Goal: Information Seeking & Learning: Find specific fact

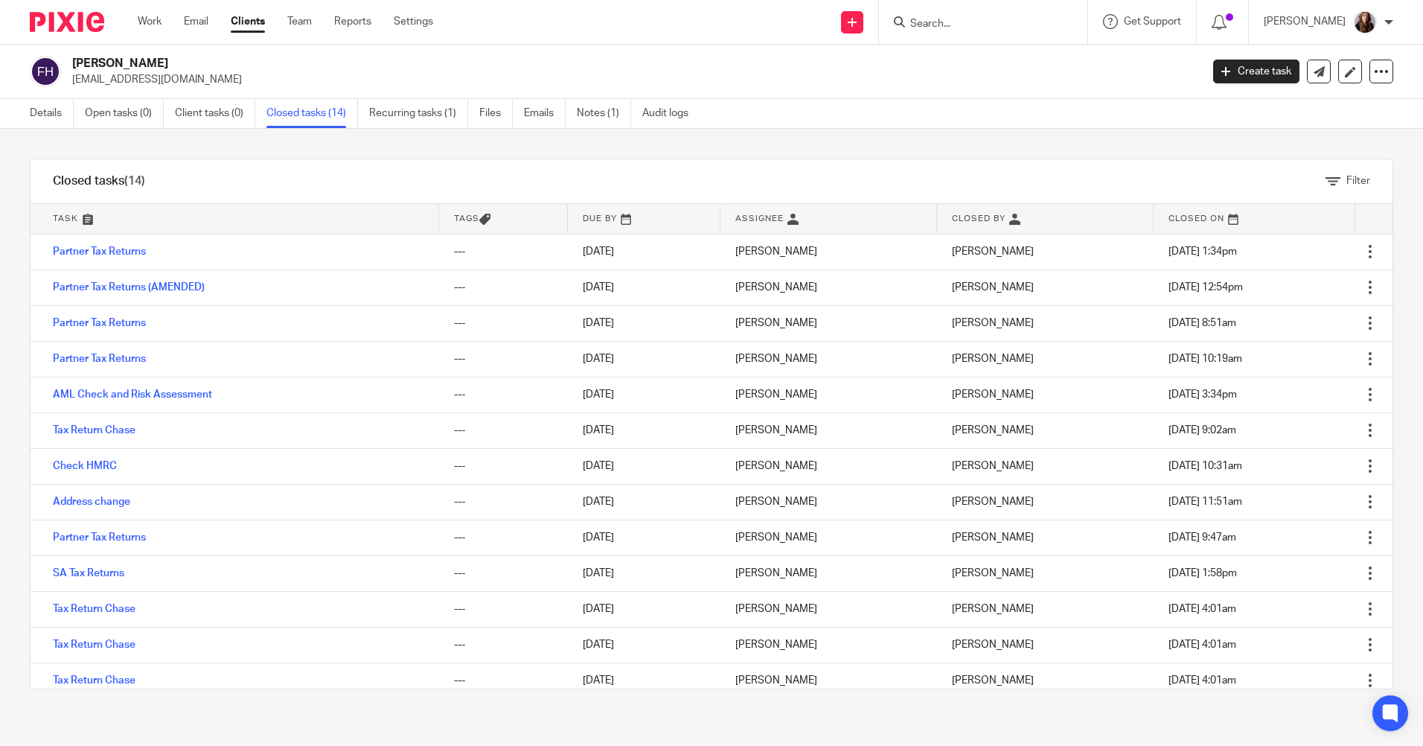
drag, startPoint x: 290, startPoint y: 112, endPoint x: 283, endPoint y: 140, distance: 28.5
click at [290, 112] on link "Closed tasks (14)" at bounding box center [312, 113] width 92 height 29
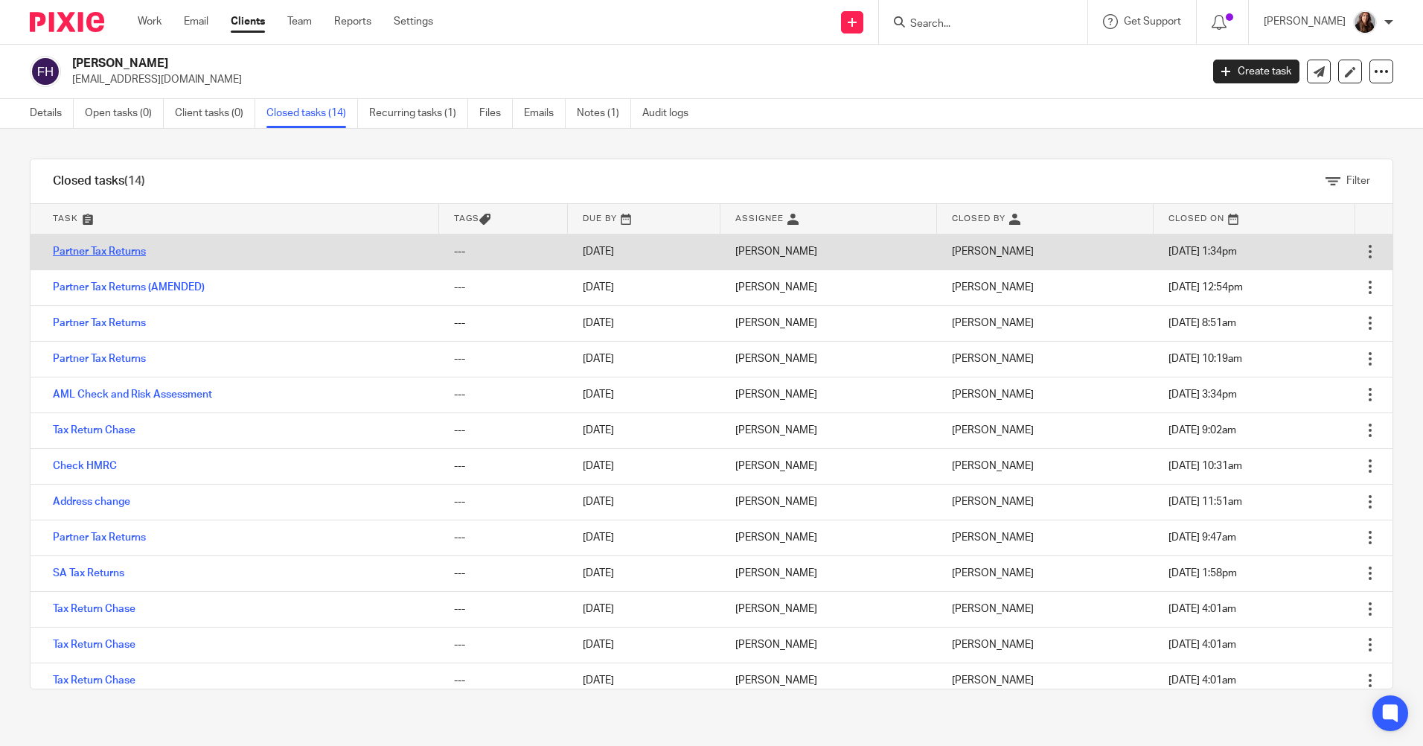
click at [116, 249] on link "Partner Tax Returns" at bounding box center [99, 251] width 93 height 10
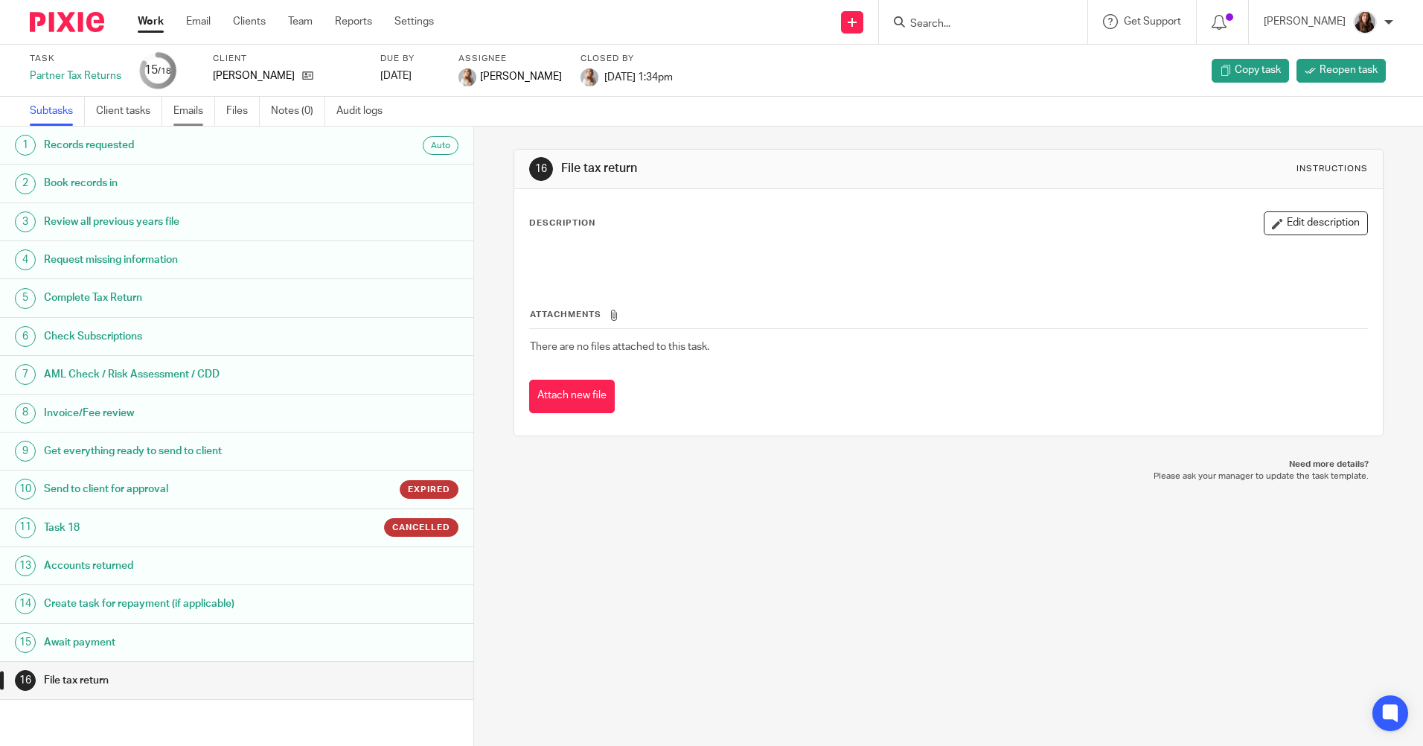
click at [199, 108] on link "Emails" at bounding box center [194, 111] width 42 height 29
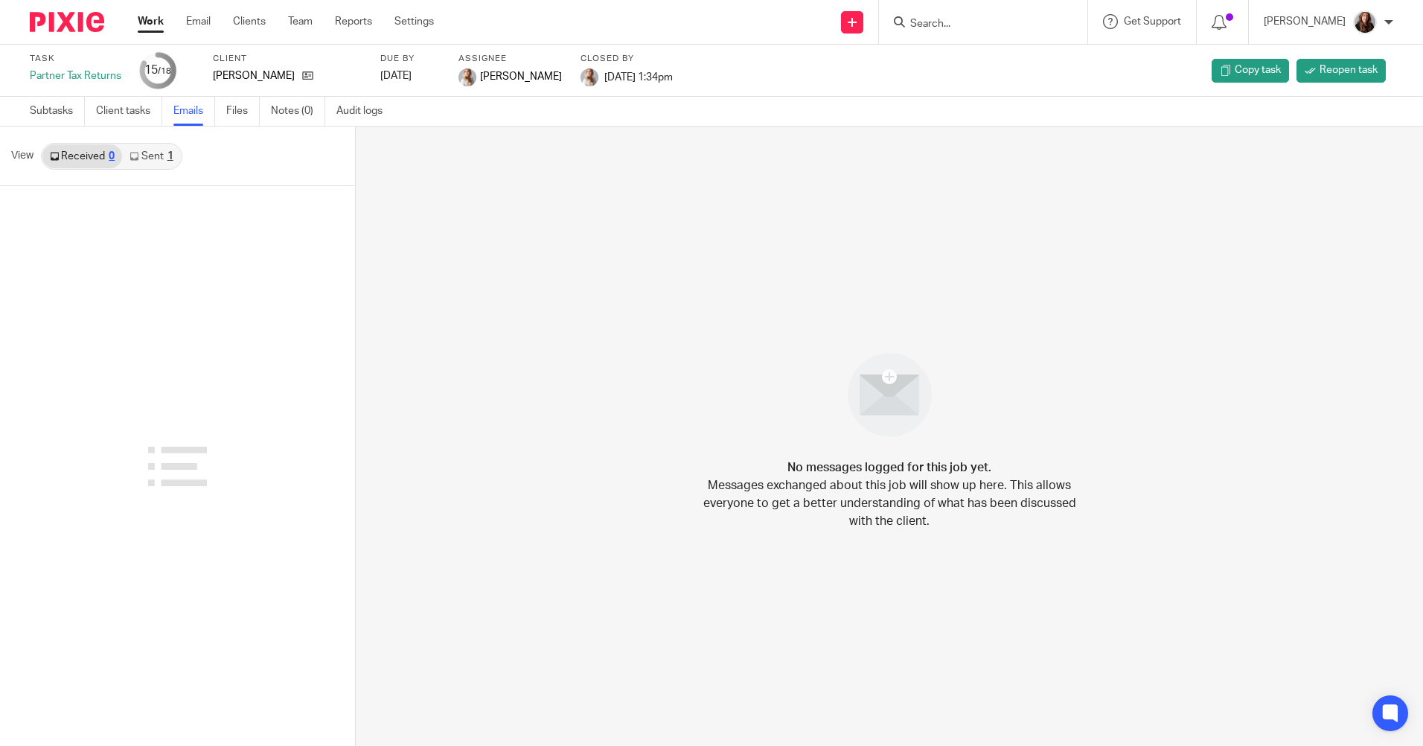
click at [165, 154] on link "Sent 1" at bounding box center [151, 156] width 58 height 24
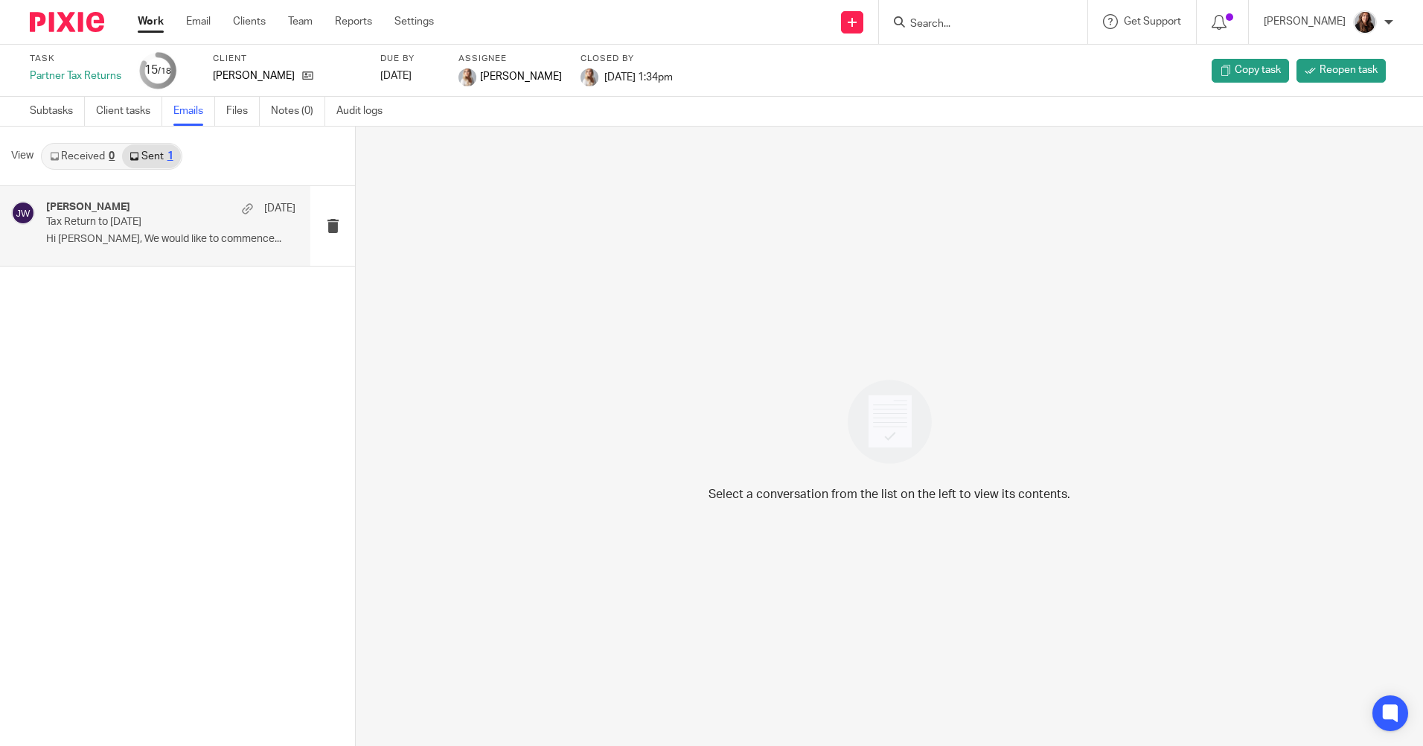
drag, startPoint x: 122, startPoint y: 221, endPoint x: 133, endPoint y: 224, distance: 11.6
click at [122, 223] on p "Tax Return to [DATE]" at bounding box center [145, 222] width 199 height 13
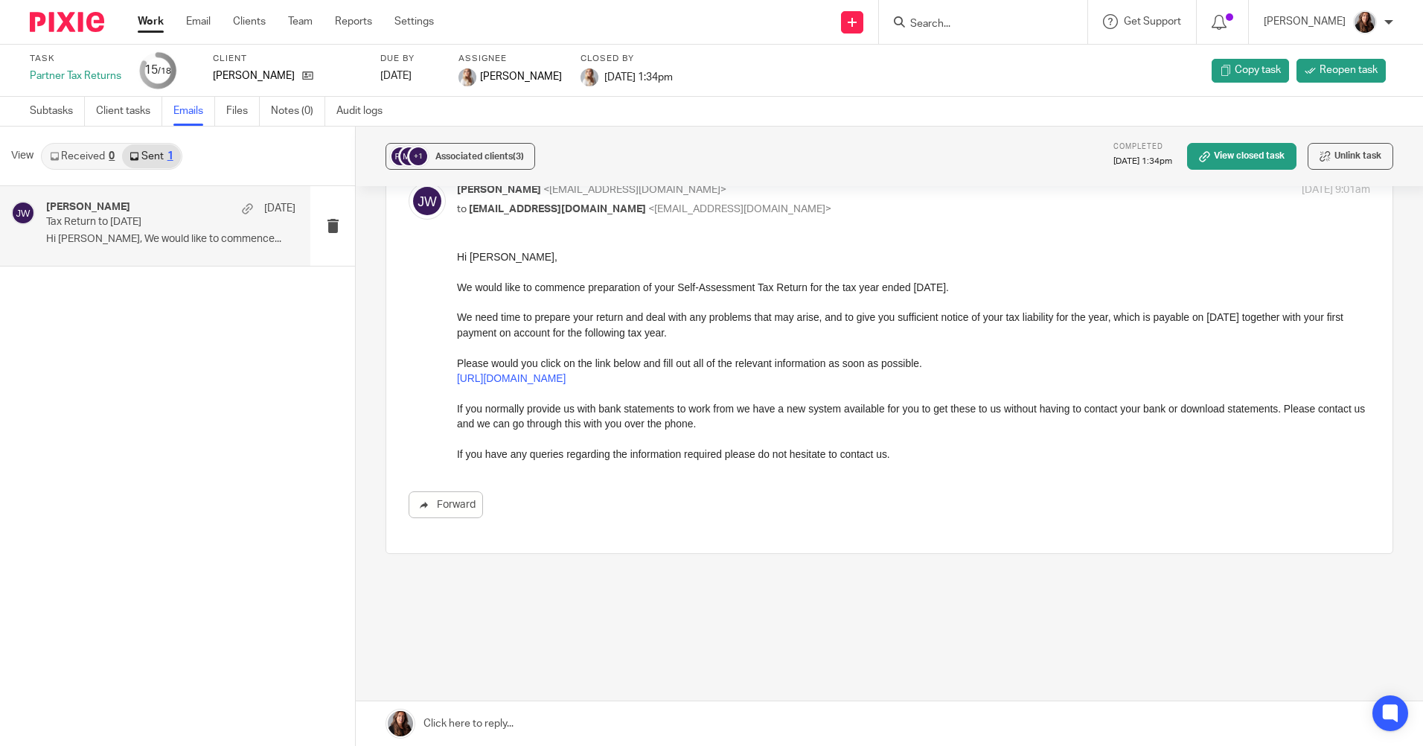
scroll to position [85, 0]
drag, startPoint x: 637, startPoint y: 385, endPoint x: 448, endPoint y: 379, distance: 189.1
click at [457, 379] on html "Hi [PERSON_NAME], We would like to commence preparation of your Self-Assessment…" at bounding box center [913, 354] width 913 height 212
drag, startPoint x: 448, startPoint y: 379, endPoint x: 545, endPoint y: 376, distance: 97.5
copy link "[URL][DOMAIN_NAME]"
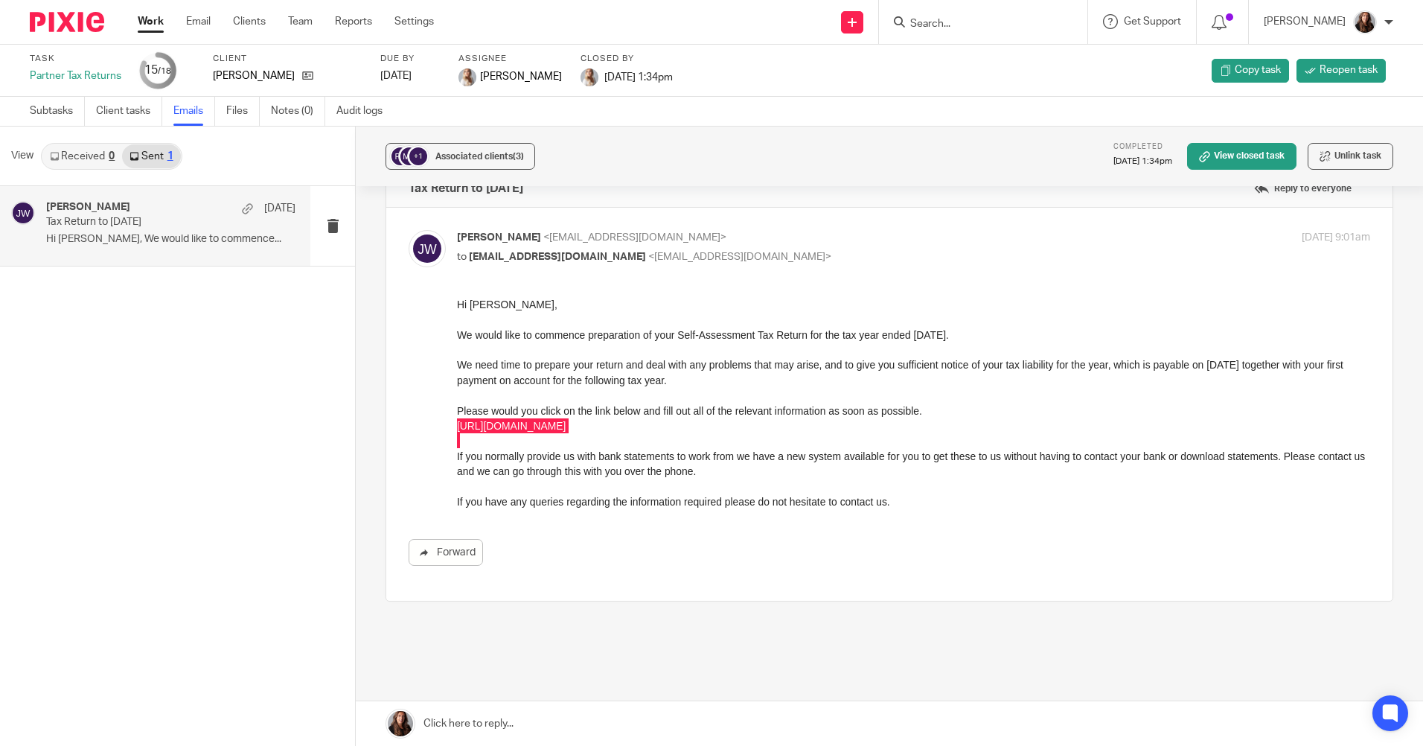
scroll to position [0, 0]
